Goal: Transaction & Acquisition: Book appointment/travel/reservation

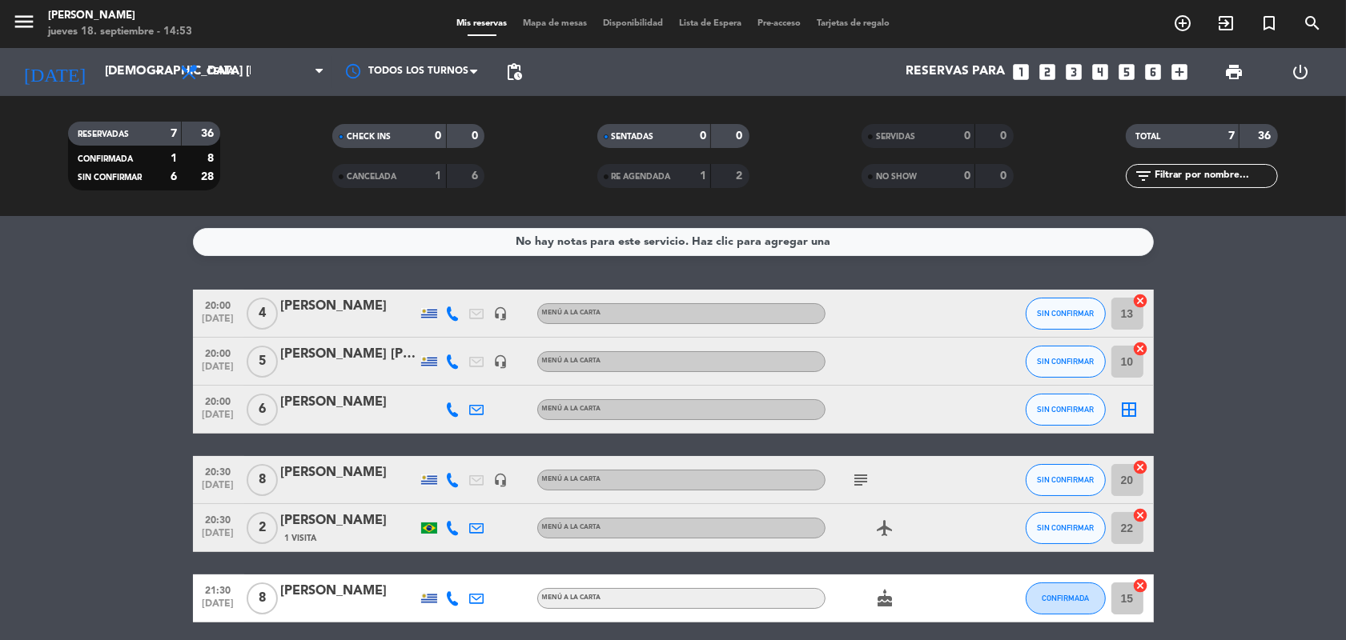
click at [1051, 70] on icon "looks_two" at bounding box center [1047, 72] width 21 height 21
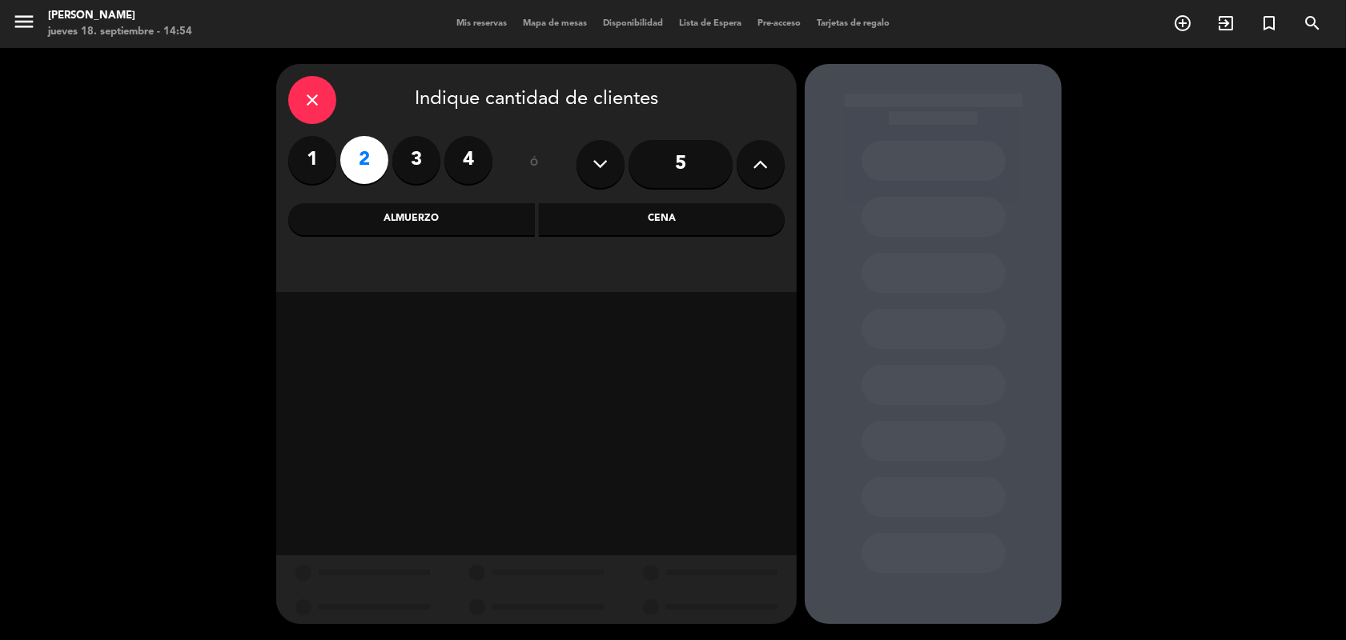
click at [458, 221] on div "Almuerzo" at bounding box center [411, 219] width 247 height 32
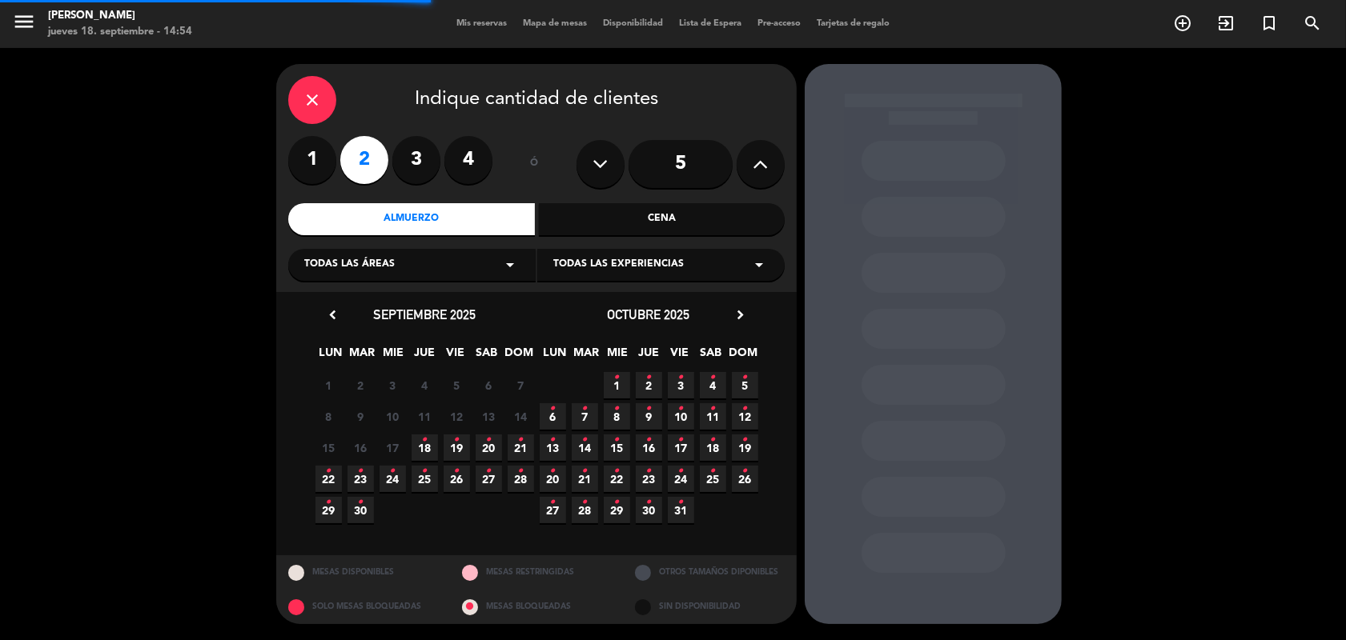
click at [508, 261] on icon "arrow_drop_down" at bounding box center [509, 264] width 19 height 19
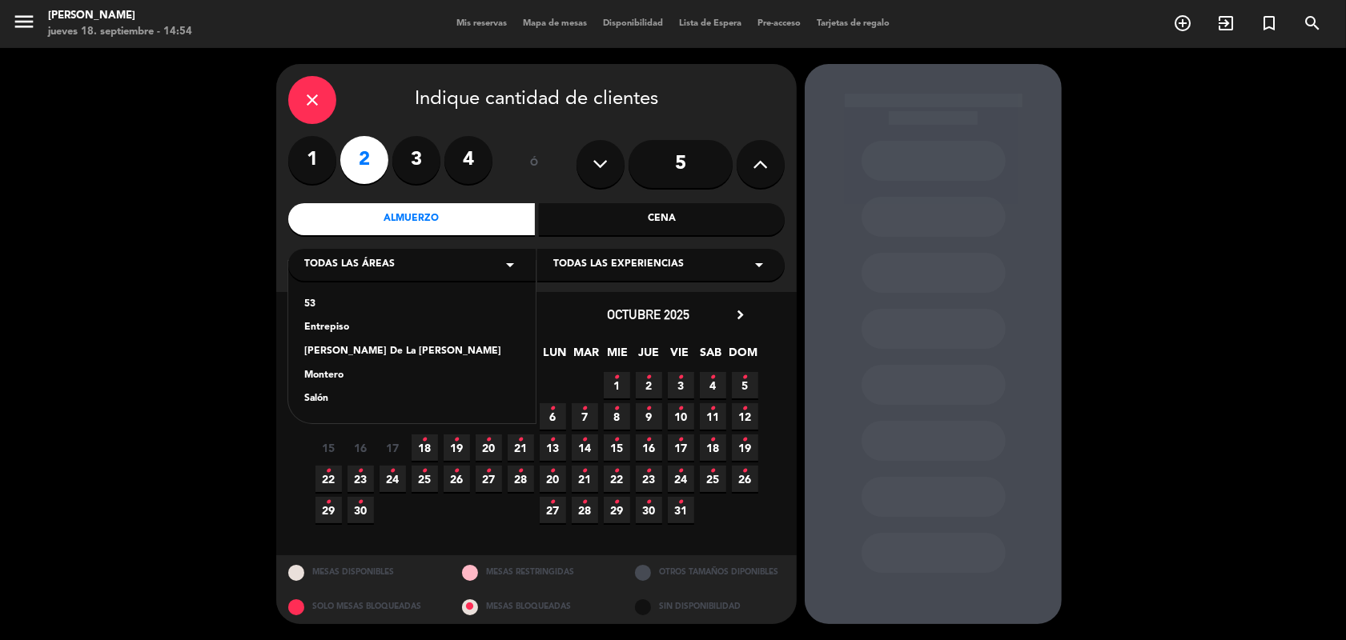
click at [314, 402] on div "Salón" at bounding box center [411, 399] width 215 height 16
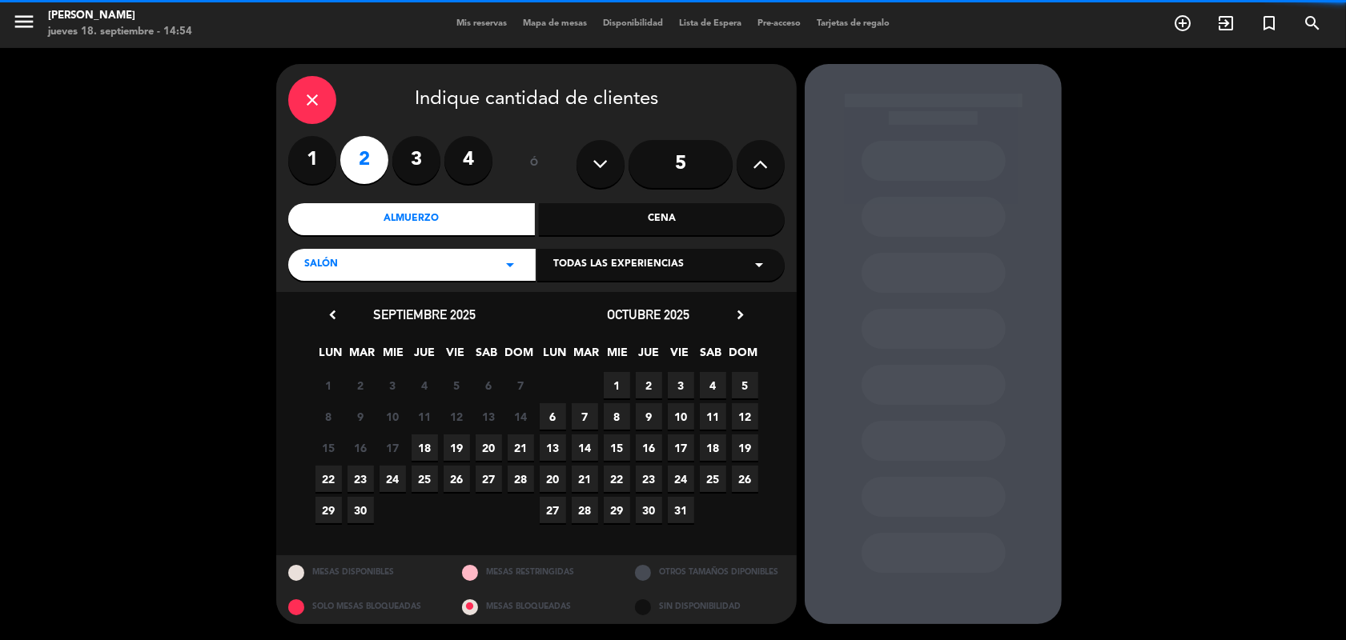
click at [753, 258] on icon "arrow_drop_down" at bounding box center [758, 264] width 19 height 19
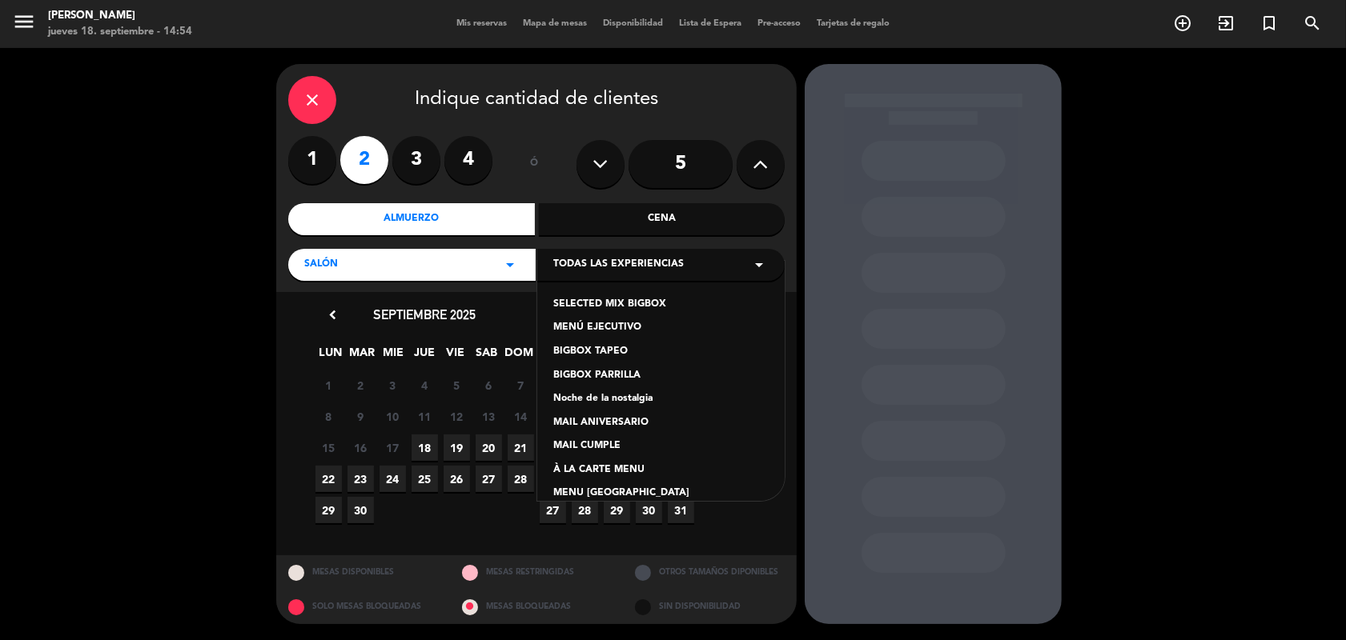
click at [626, 470] on div "À LA CARTE MENU" at bounding box center [660, 471] width 215 height 16
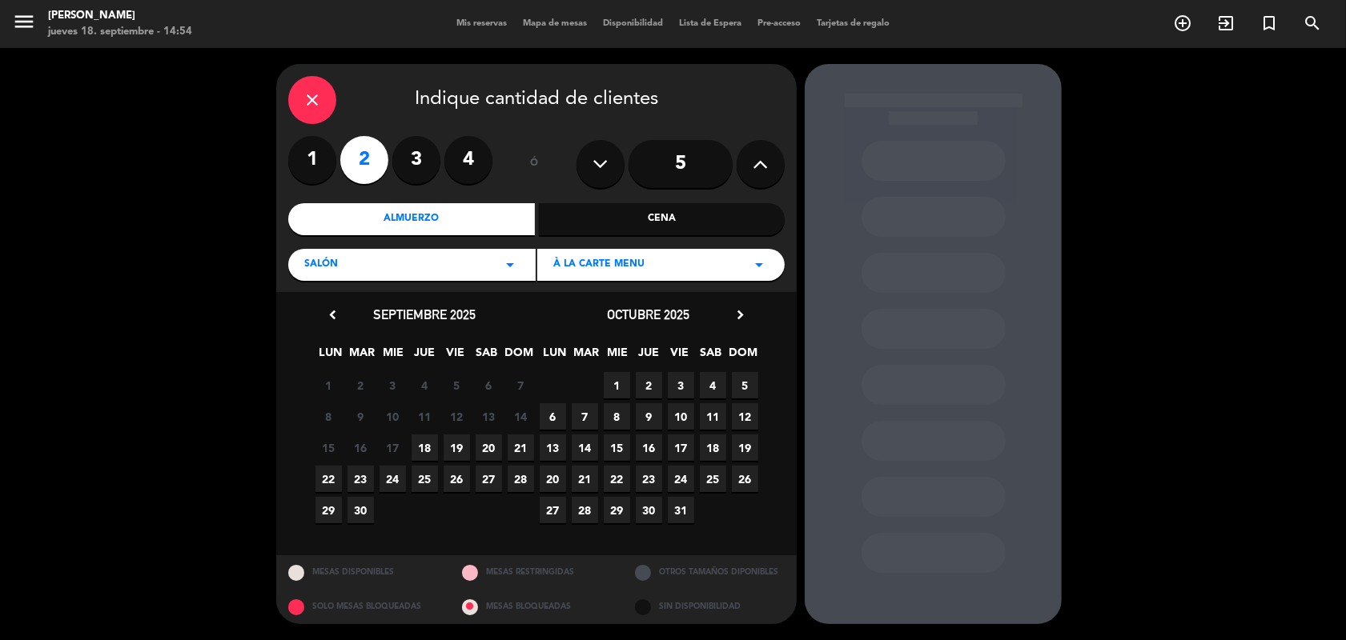
click at [453, 476] on span "26" at bounding box center [457, 479] width 26 height 26
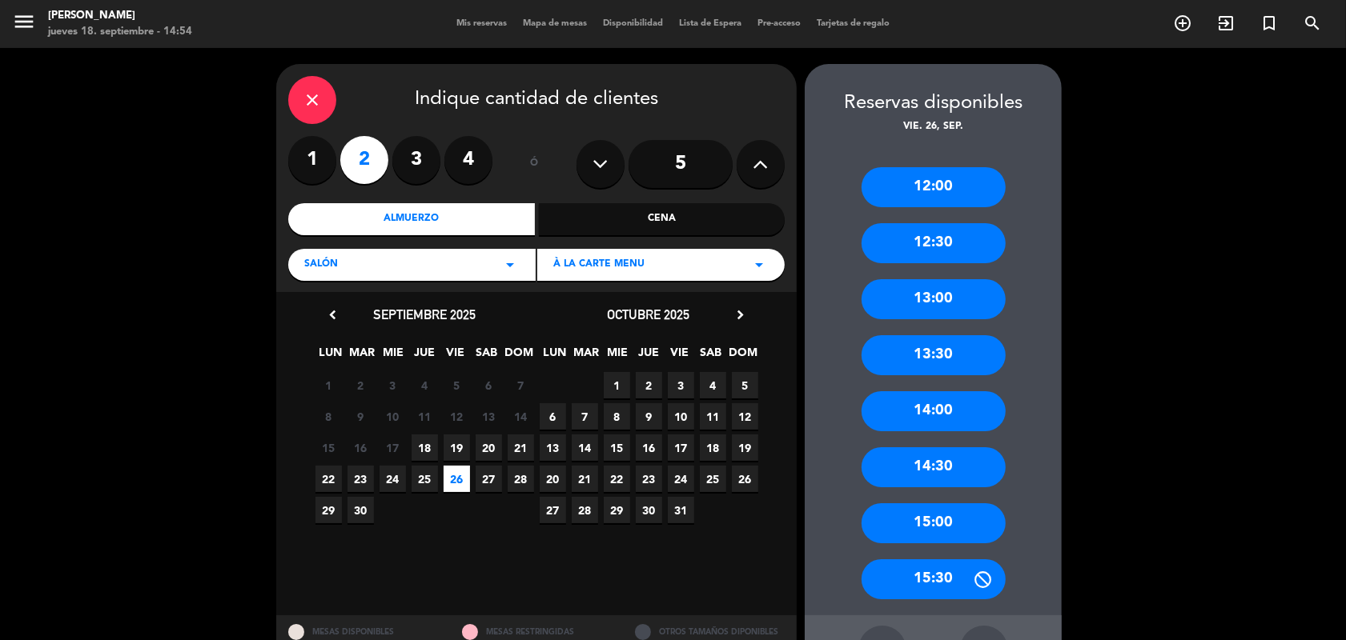
click at [941, 292] on div "13:00" at bounding box center [933, 299] width 144 height 40
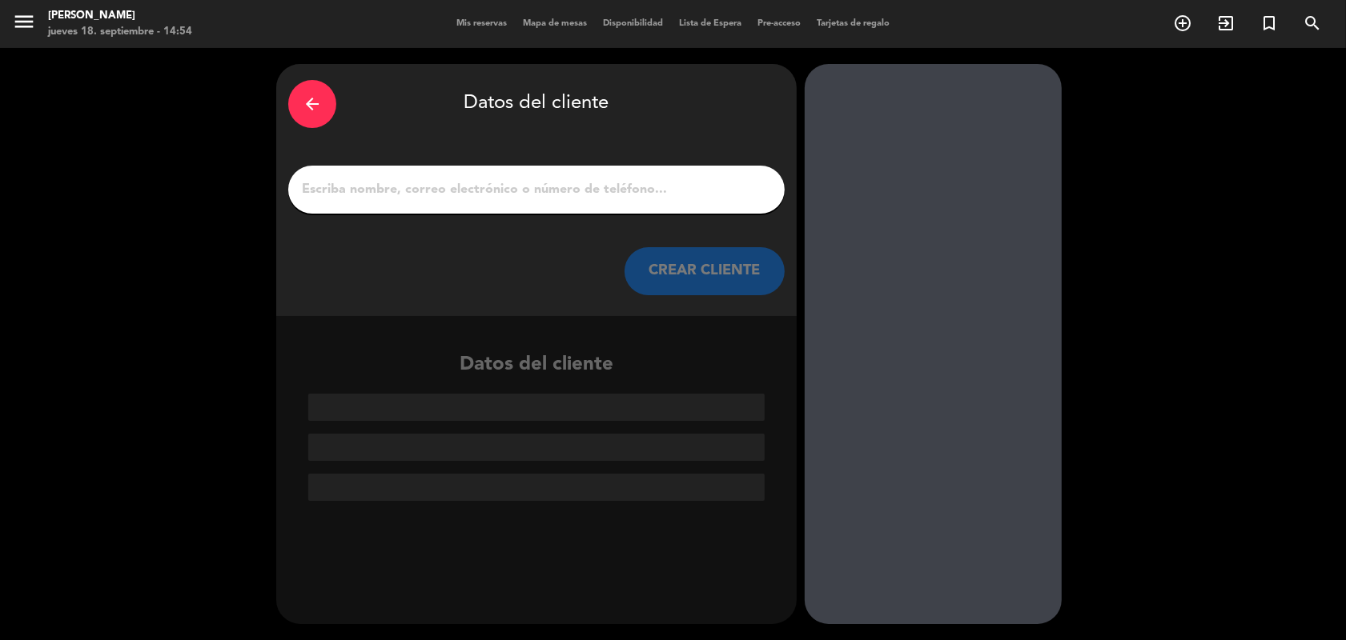
click at [488, 194] on input "1" at bounding box center [536, 190] width 472 height 22
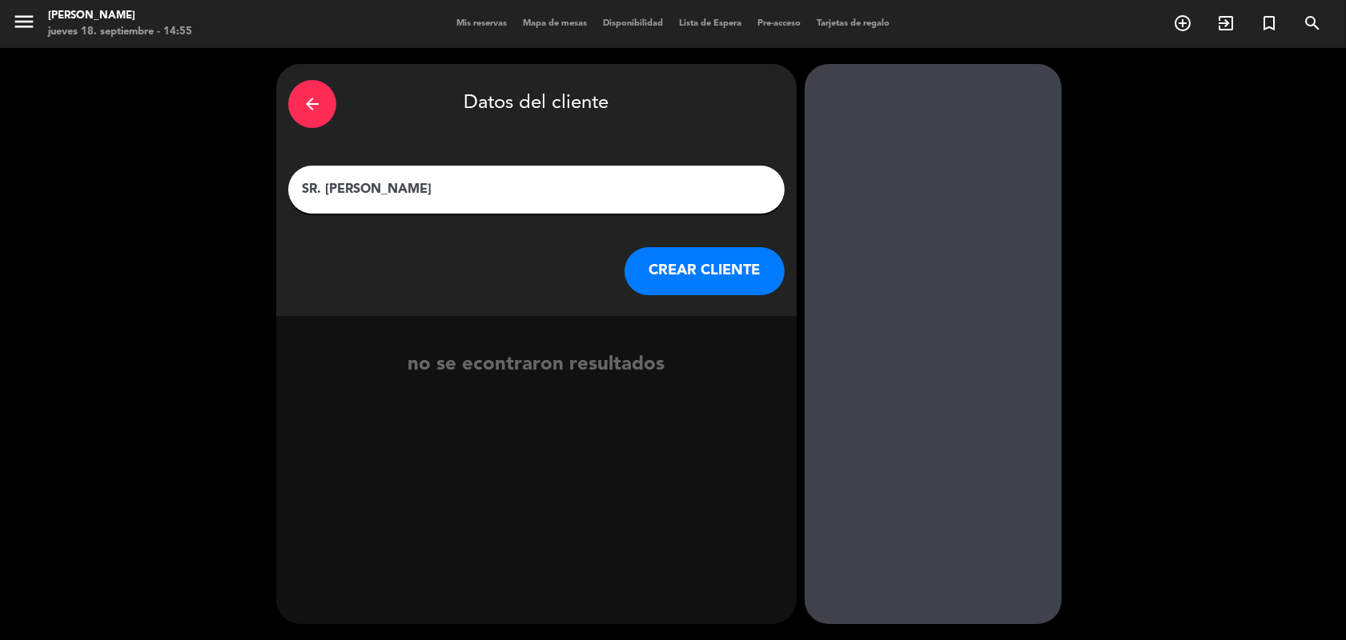
type input "SR. [PERSON_NAME]"
click at [709, 265] on button "CREAR CLIENTE" at bounding box center [704, 271] width 160 height 48
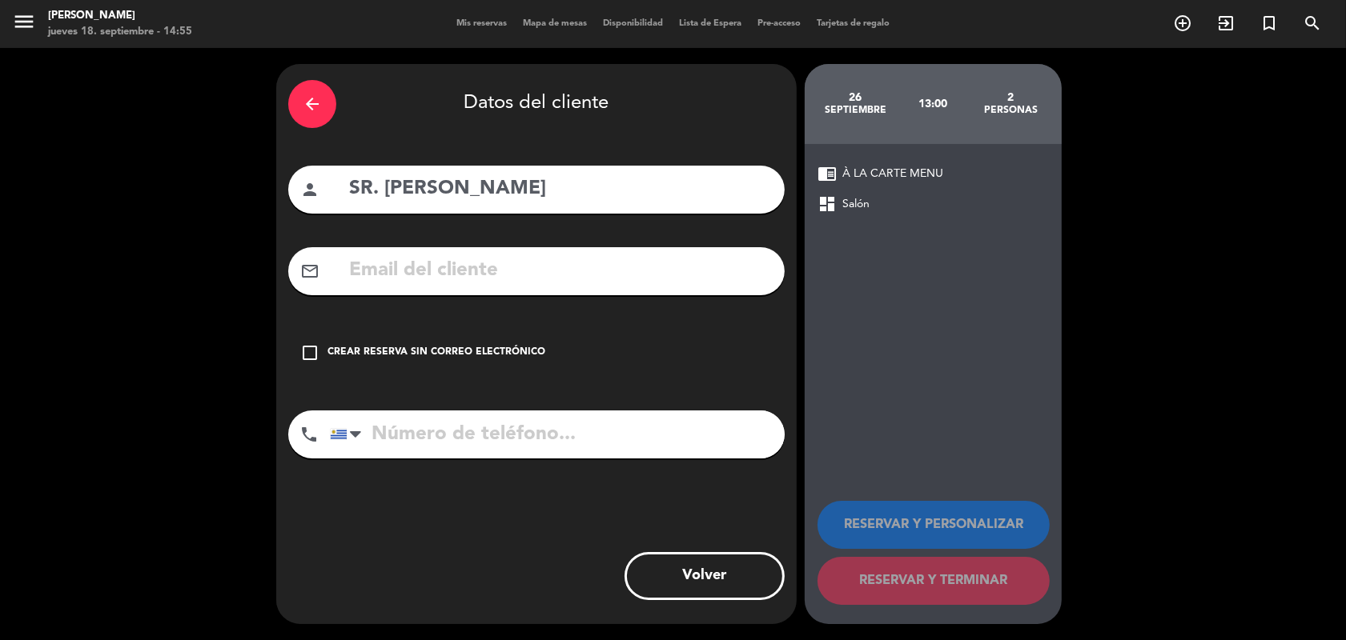
click at [383, 188] on input "SR. [PERSON_NAME]" at bounding box center [559, 189] width 425 height 33
type input "[PERSON_NAME]"
click at [458, 437] on input "tel" at bounding box center [557, 435] width 455 height 48
type input "092884976"
click at [400, 271] on input "text" at bounding box center [559, 271] width 425 height 33
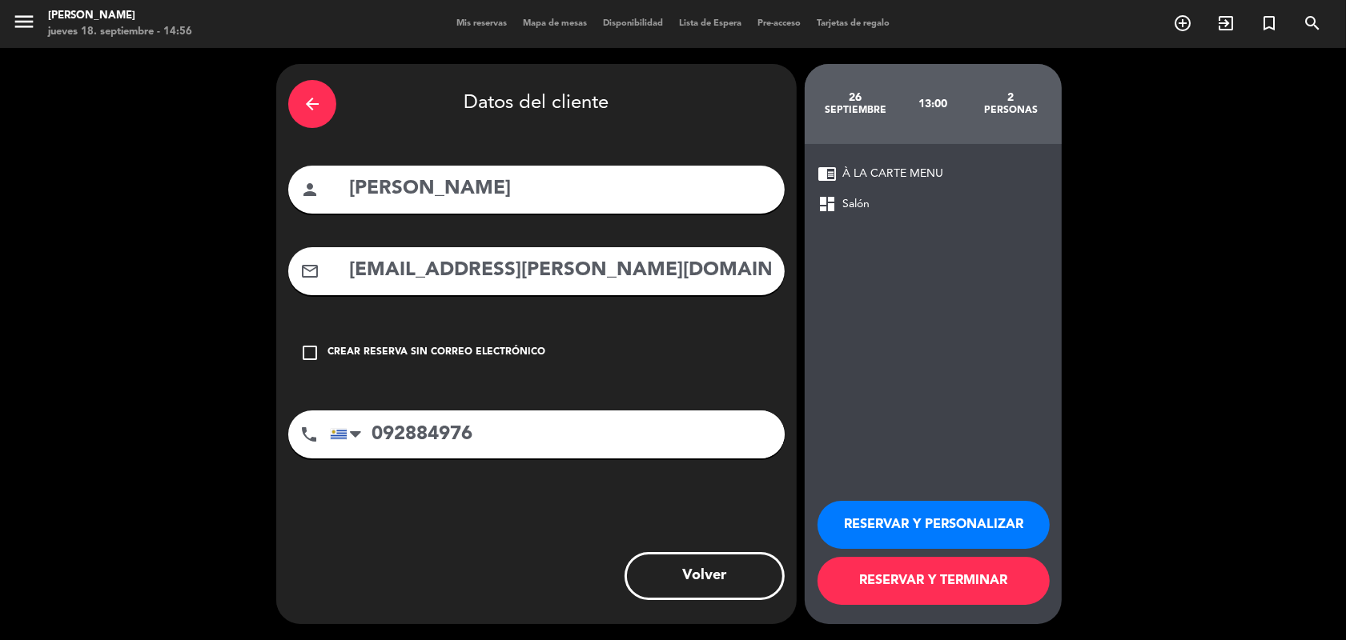
type input "[EMAIL_ADDRESS][PERSON_NAME][DOMAIN_NAME]"
click at [914, 529] on button "RESERVAR Y PERSONALIZAR" at bounding box center [933, 525] width 232 height 48
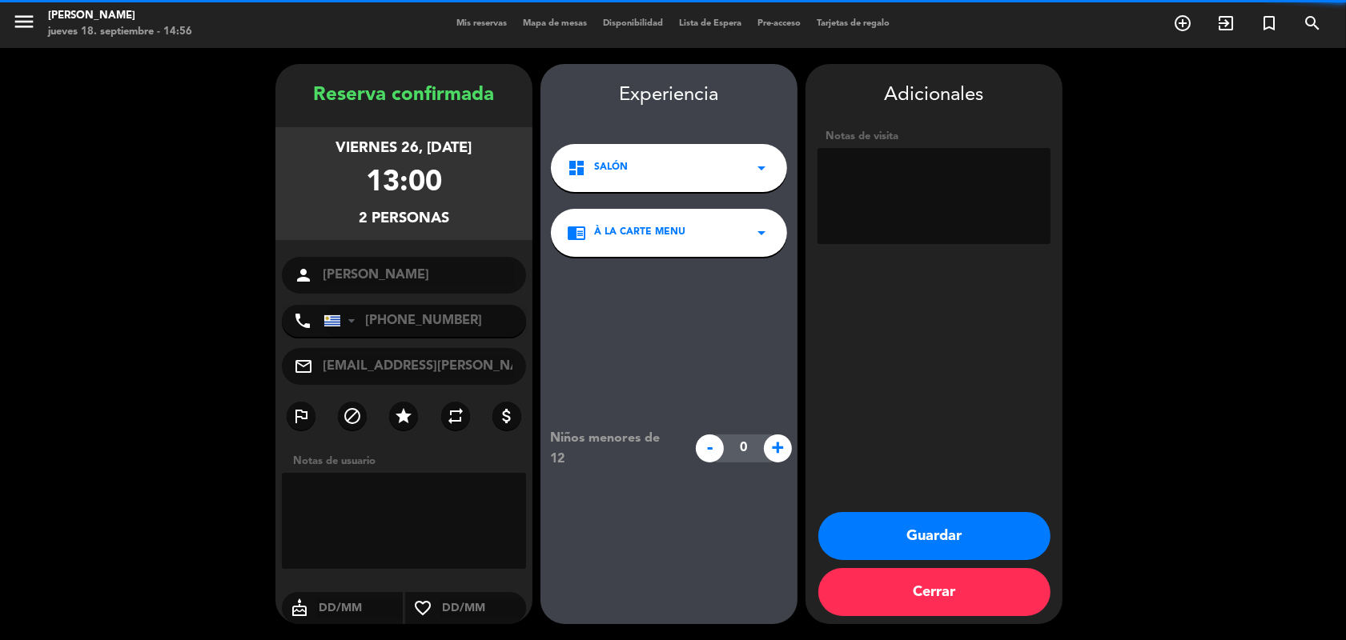
click at [873, 169] on textarea at bounding box center [933, 196] width 233 height 96
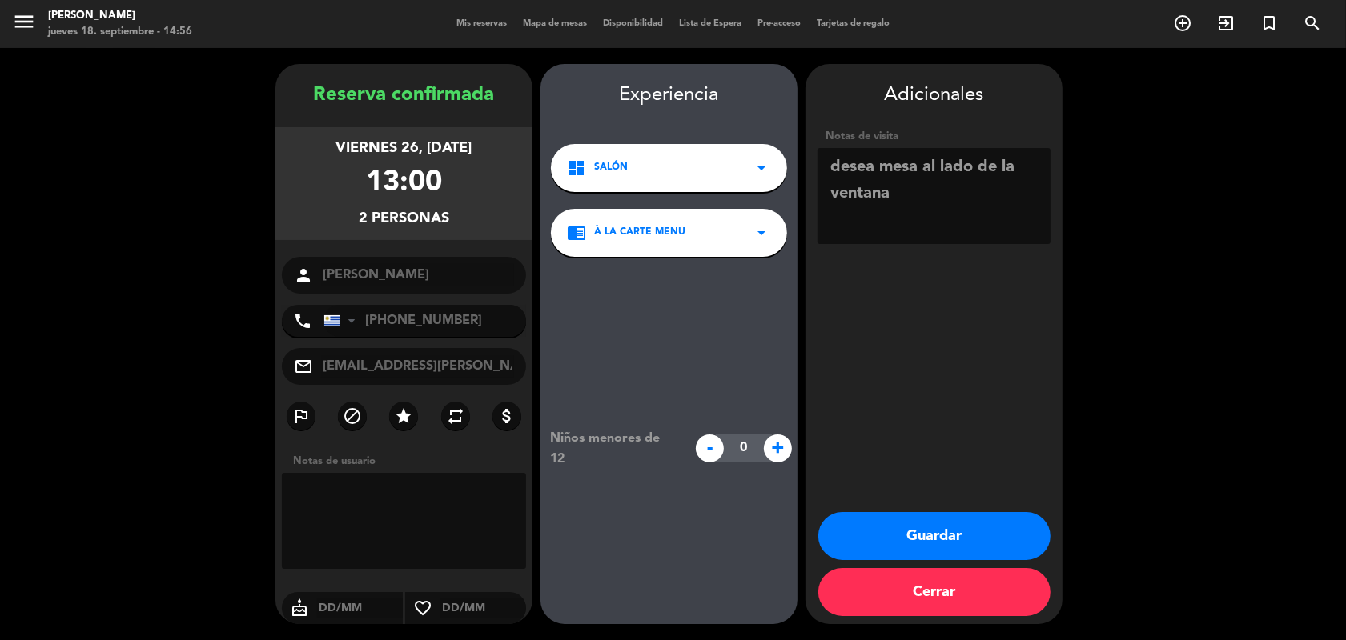
type textarea "desea mesa al lado de la ventana"
click at [906, 542] on button "Guardar" at bounding box center [934, 536] width 232 height 48
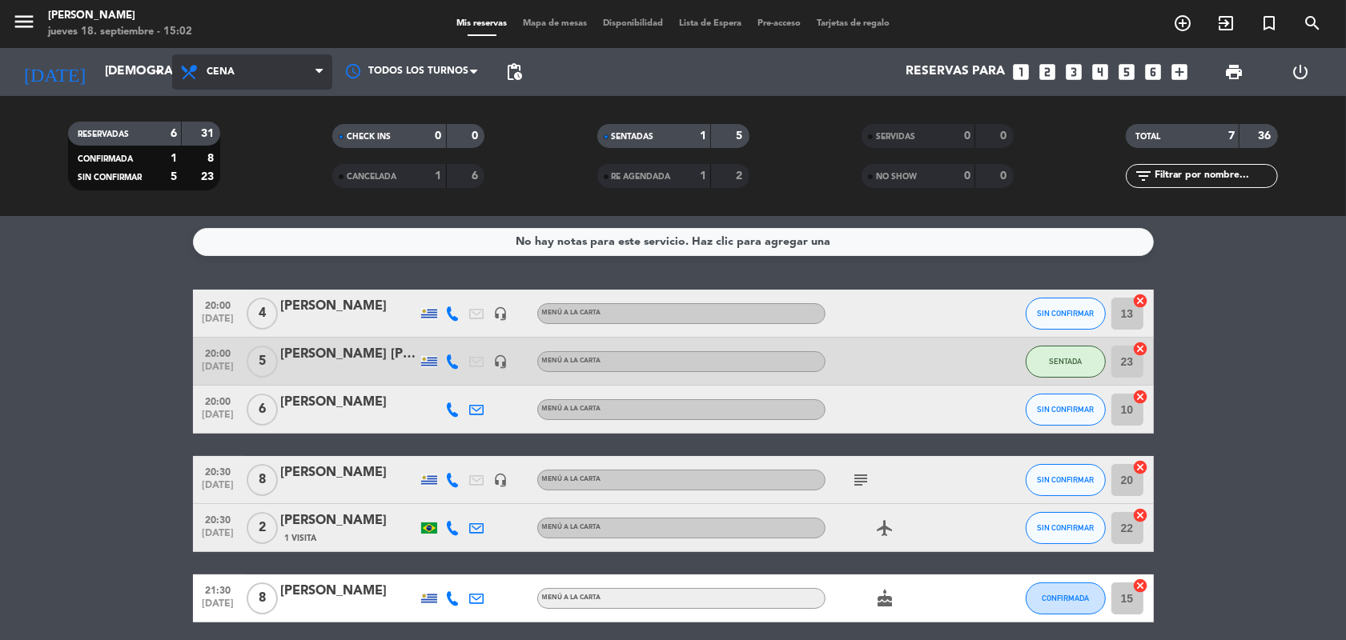
click at [324, 69] on span at bounding box center [323, 72] width 16 height 15
click at [242, 137] on div "menu [PERSON_NAME] jueves 18. septiembre - 15:02 Mis reservas Mapa de mesas Dis…" at bounding box center [673, 108] width 1346 height 216
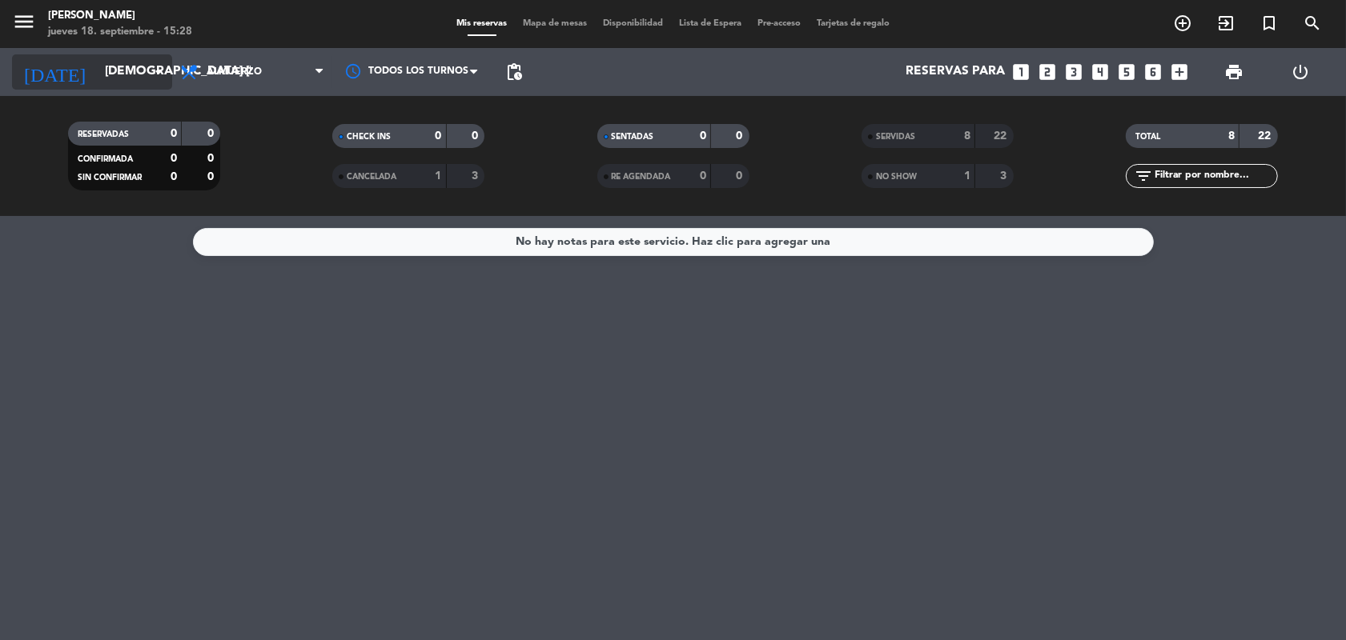
click at [161, 70] on icon "arrow_drop_down" at bounding box center [158, 71] width 19 height 19
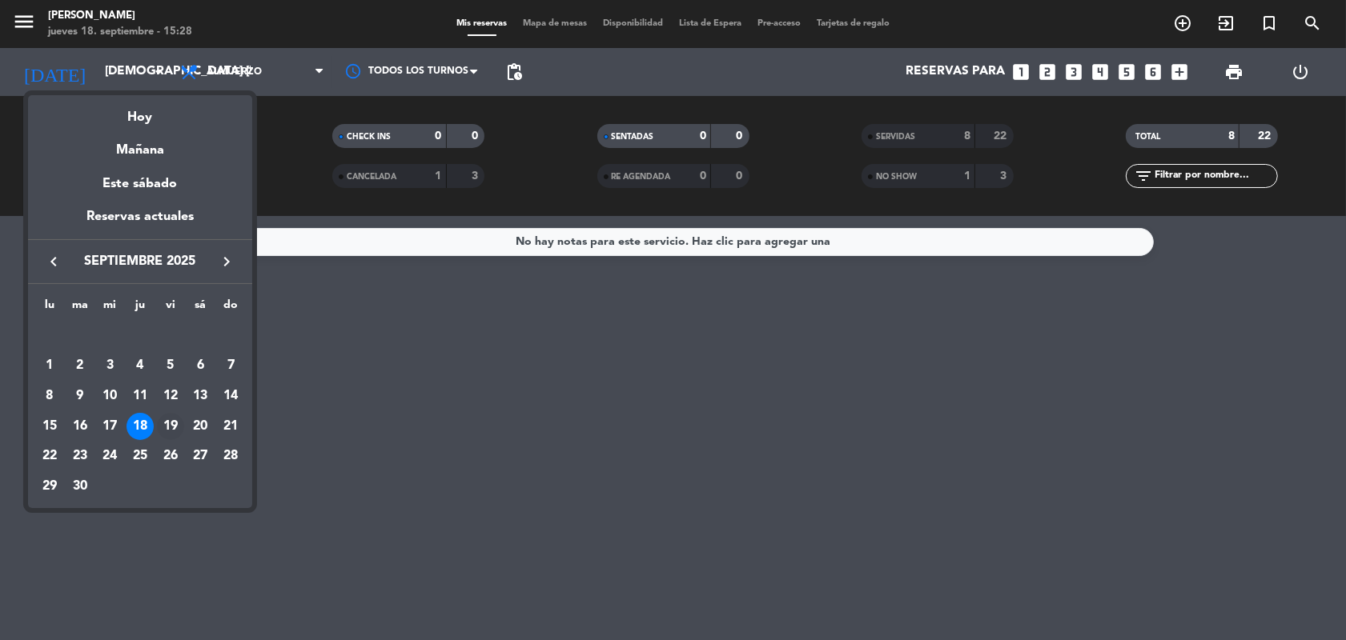
click at [175, 418] on div "19" at bounding box center [170, 426] width 27 height 27
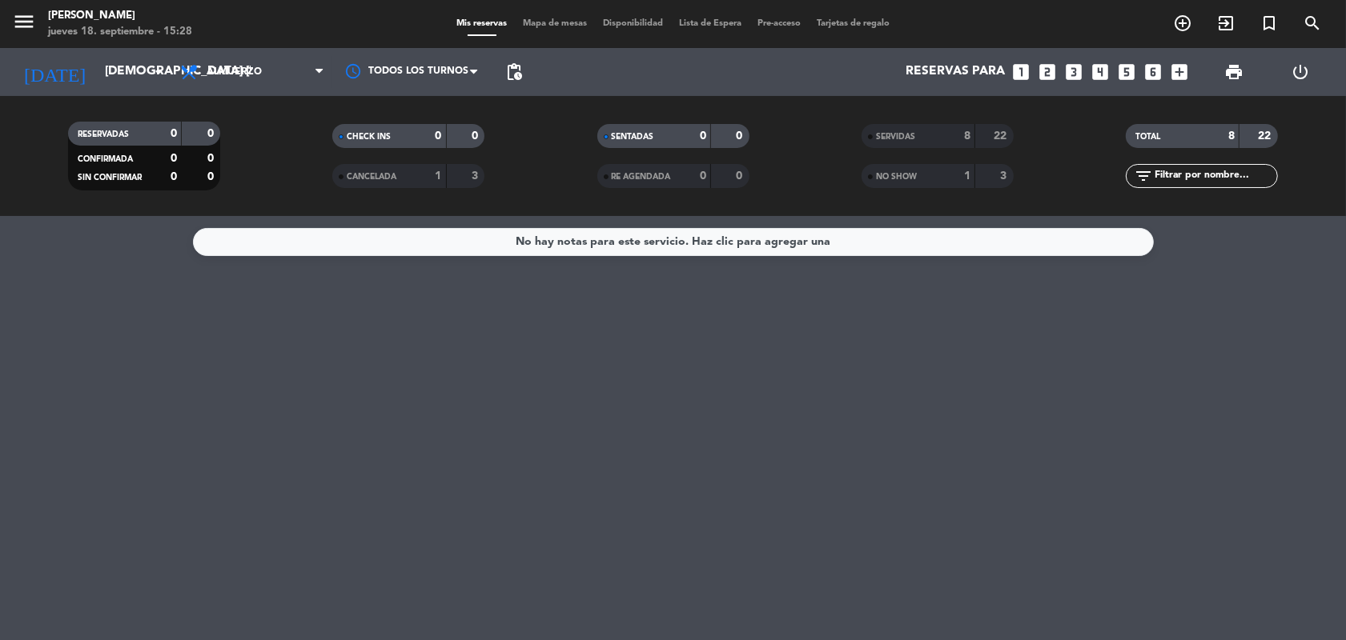
type input "vie. [DATE]"
click at [314, 73] on span "Almuerzo" at bounding box center [252, 71] width 160 height 35
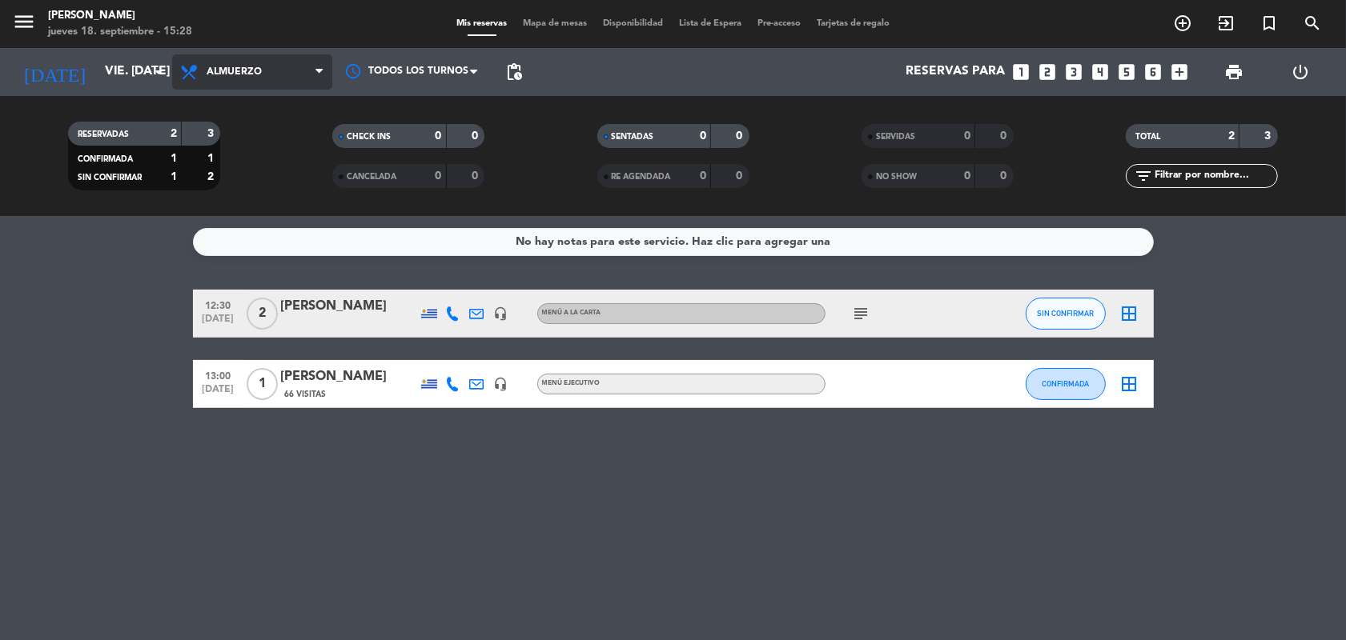
click at [321, 70] on icon at bounding box center [318, 72] width 7 height 13
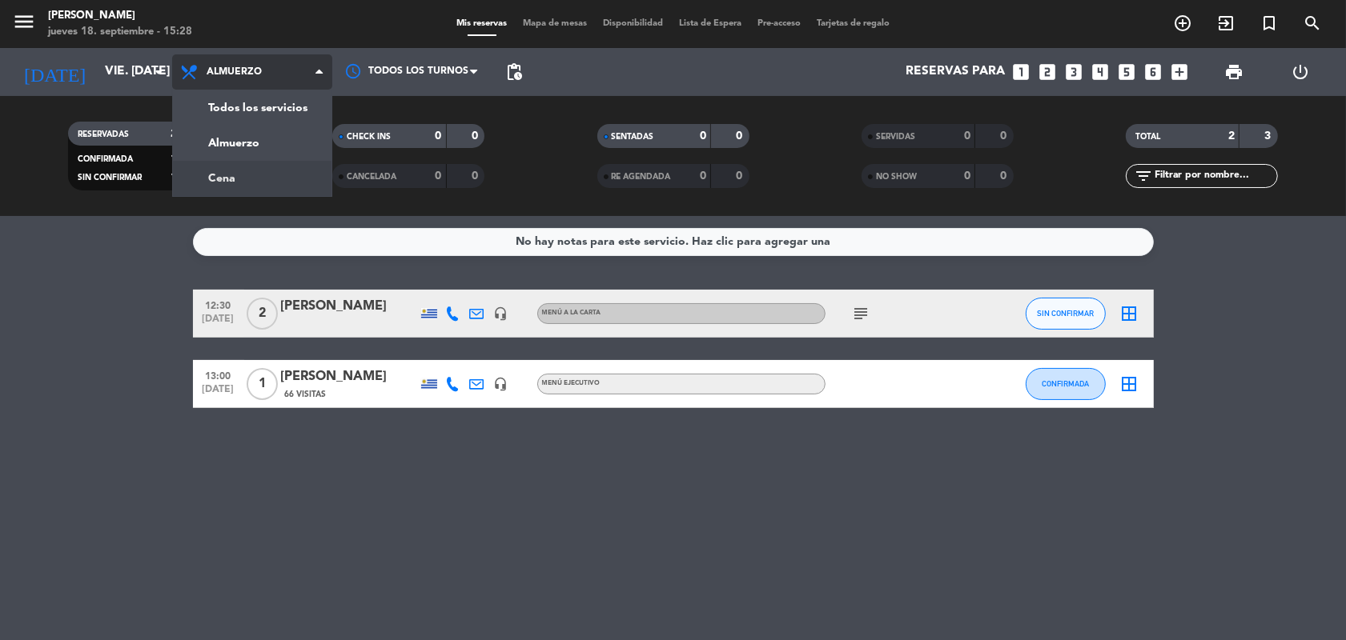
click at [245, 178] on div "menu [PERSON_NAME] jueves 18. septiembre - 15:28 Mis reservas Mapa de mesas Dis…" at bounding box center [673, 108] width 1346 height 216
